Goal: Information Seeking & Learning: Check status

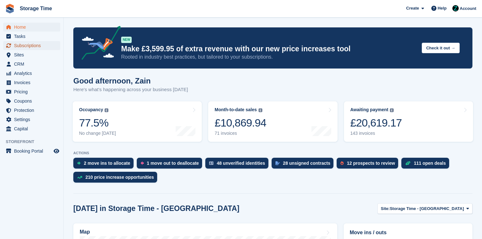
click at [26, 42] on span "Subscriptions" at bounding box center [33, 45] width 38 height 9
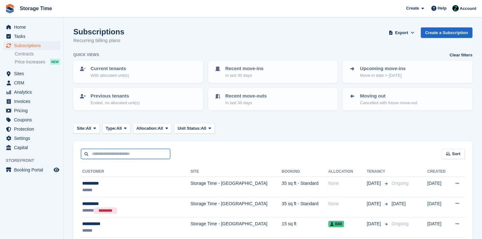
click at [130, 157] on input "text" at bounding box center [125, 154] width 89 height 11
type input "*****"
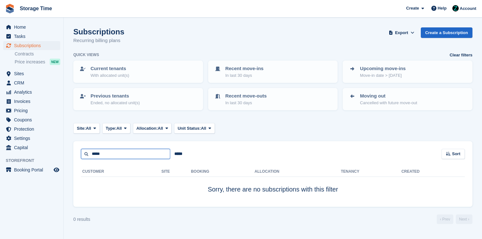
click at [122, 154] on input "*****" at bounding box center [125, 154] width 89 height 11
type input "****"
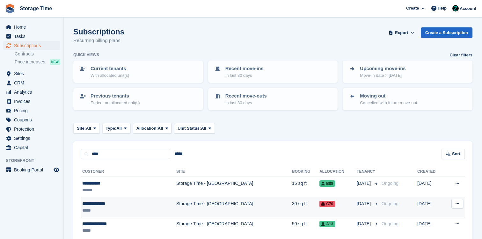
scroll to position [30, 0]
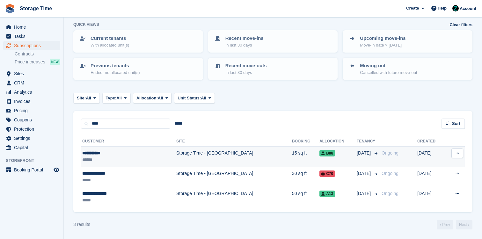
click at [199, 160] on td "Storage Time - [GEOGRAPHIC_DATA]" at bounding box center [234, 157] width 116 height 20
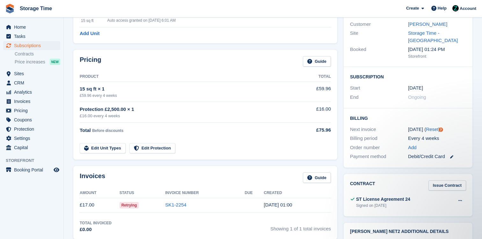
scroll to position [47, 0]
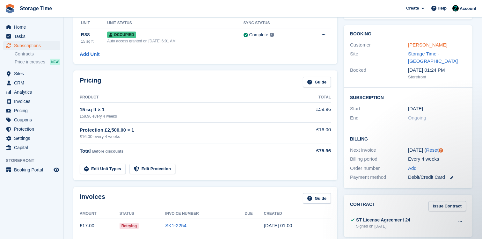
click at [431, 45] on link "Greg McPhee" at bounding box center [427, 44] width 39 height 5
click at [22, 130] on span "Protection" at bounding box center [33, 129] width 38 height 9
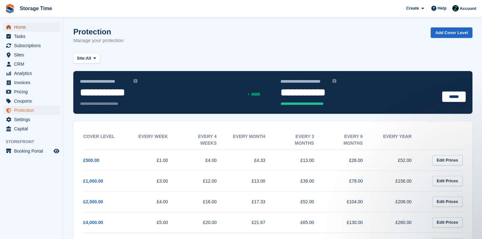
click at [25, 23] on span "Home" at bounding box center [33, 27] width 38 height 9
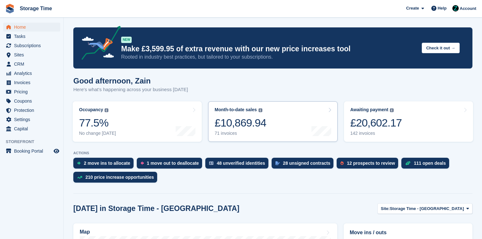
click at [387, 125] on div "£20,602.17" at bounding box center [377, 122] width 52 height 13
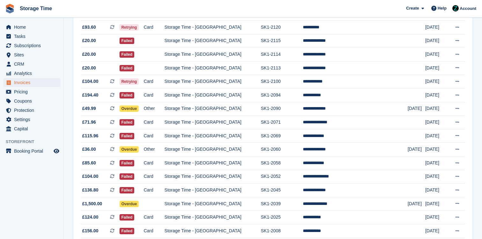
scroll to position [579, 0]
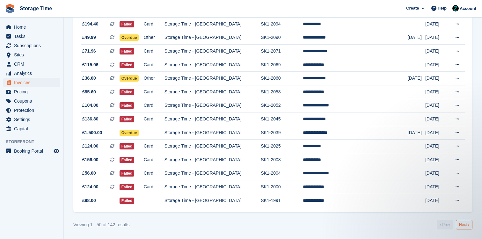
click at [470, 222] on link "Next ›" at bounding box center [464, 225] width 17 height 10
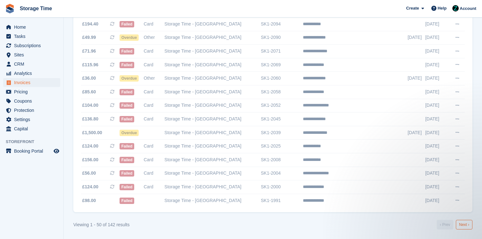
scroll to position [0, 0]
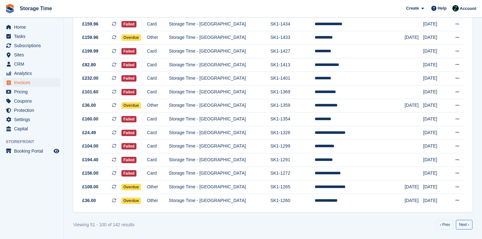
click at [470, 222] on link "Next ›" at bounding box center [464, 225] width 17 height 10
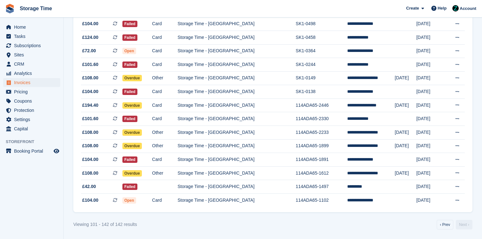
scroll to position [470, 0]
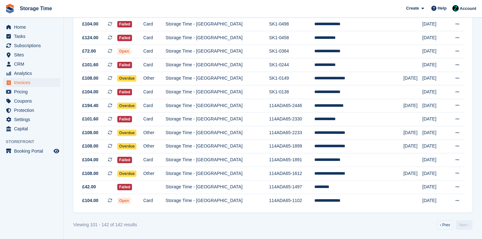
click at [470, 222] on link "Next ›" at bounding box center [464, 225] width 17 height 10
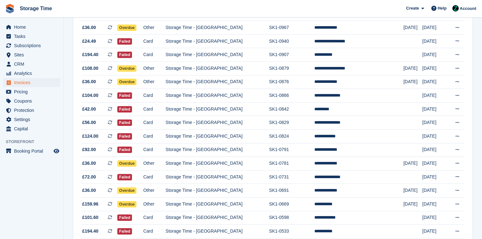
scroll to position [34, 0]
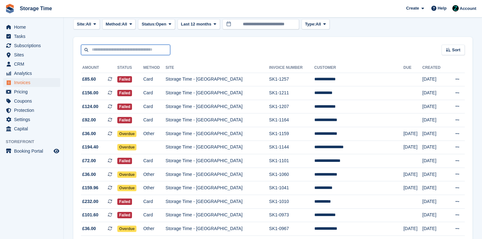
click at [104, 54] on input "text" at bounding box center [125, 50] width 89 height 11
type input "***"
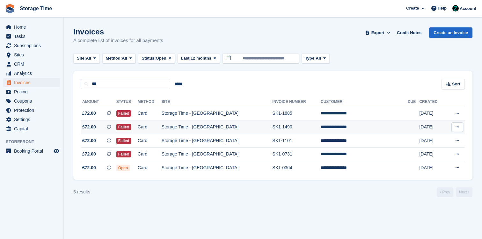
click at [310, 133] on td "SK1-1490" at bounding box center [296, 128] width 48 height 14
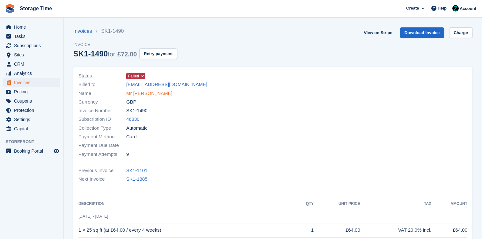
click at [156, 96] on link "Mr [PERSON_NAME]" at bounding box center [149, 93] width 46 height 7
